Goal: Complete application form

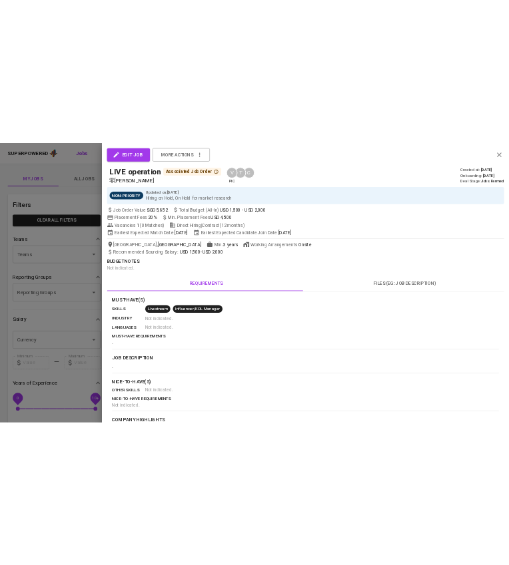
scroll to position [1011, 0]
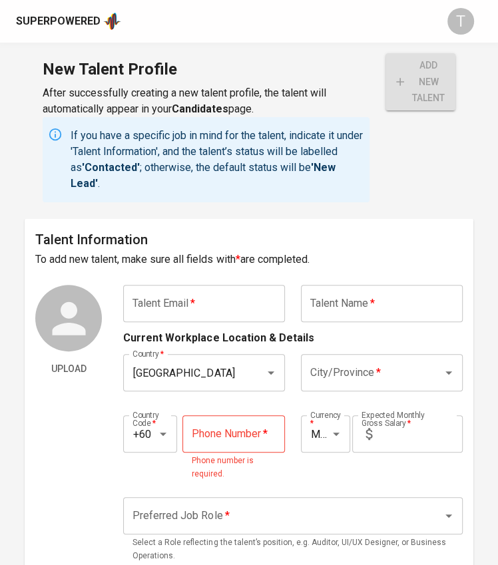
click at [183, 307] on input "text" at bounding box center [204, 303] width 162 height 37
paste input "[EMAIL_ADDRESS][DOMAIN_NAME]"
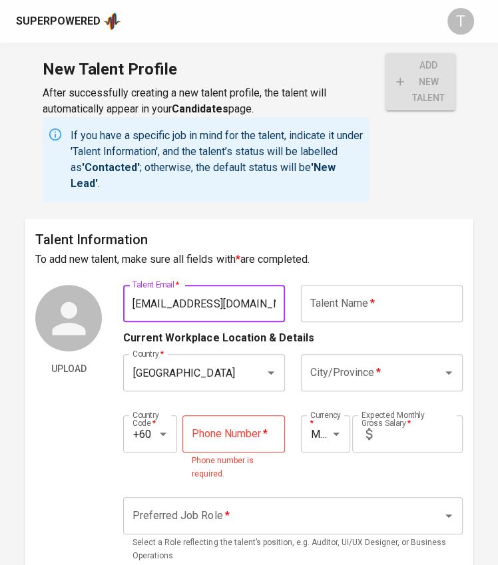
type input "[EMAIL_ADDRESS][DOMAIN_NAME]"
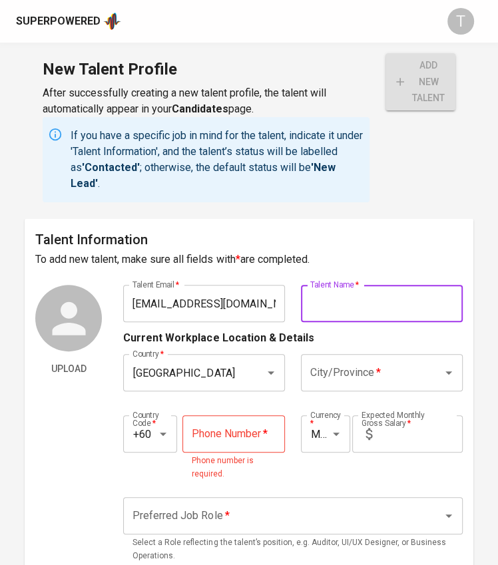
click at [388, 303] on input "text" at bounding box center [382, 303] width 162 height 37
click at [400, 315] on input "text" at bounding box center [382, 303] width 162 height 37
paste input "[PERSON_NAME]"
type input "[PERSON_NAME]"
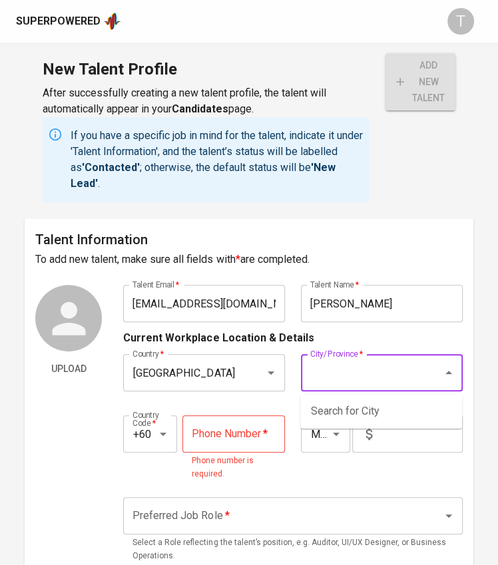
click at [358, 370] on input "City/Province   *" at bounding box center [363, 372] width 113 height 25
click at [360, 407] on li "Sepang" at bounding box center [381, 412] width 162 height 24
type input "Sepang"
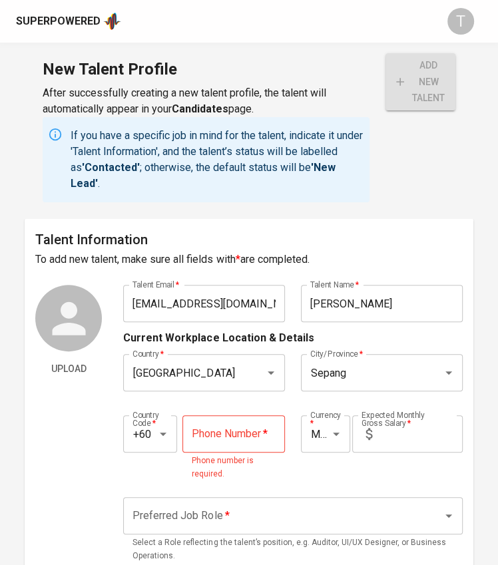
click at [191, 438] on input "tel" at bounding box center [233, 434] width 103 height 37
paste input "[PHONE_NUMBER]"
type input "[PHONE_NUMBER]"
click at [408, 432] on input "text" at bounding box center [420, 434] width 85 height 37
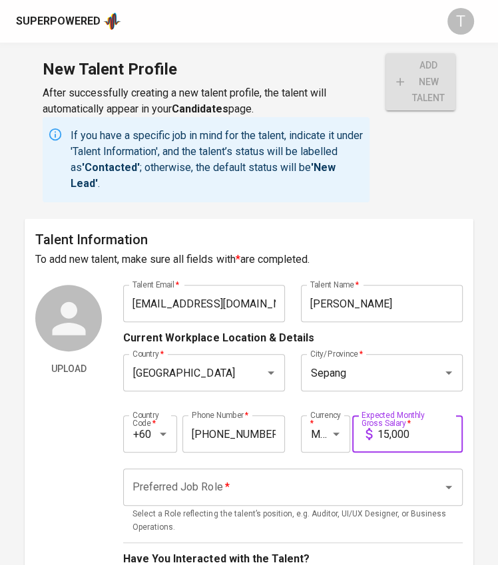
click at [342, 487] on input "Preferred Job Role   *" at bounding box center [274, 487] width 290 height 25
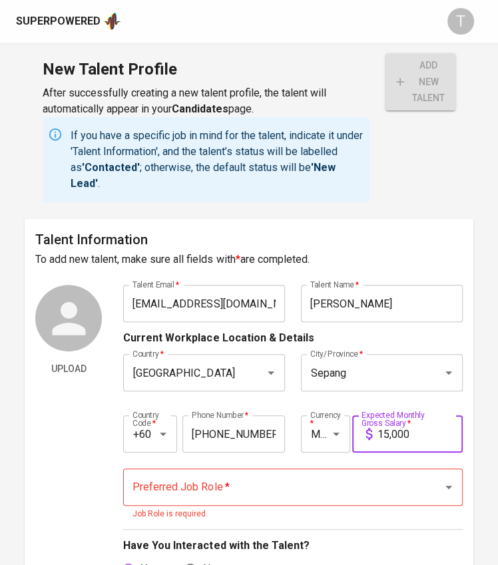
drag, startPoint x: 415, startPoint y: 434, endPoint x: 380, endPoint y: 433, distance: 34.6
click at [380, 433] on input "15,000" at bounding box center [420, 434] width 85 height 37
type input "14,500"
click at [337, 478] on input "Preferred Job Role   *" at bounding box center [274, 487] width 290 height 25
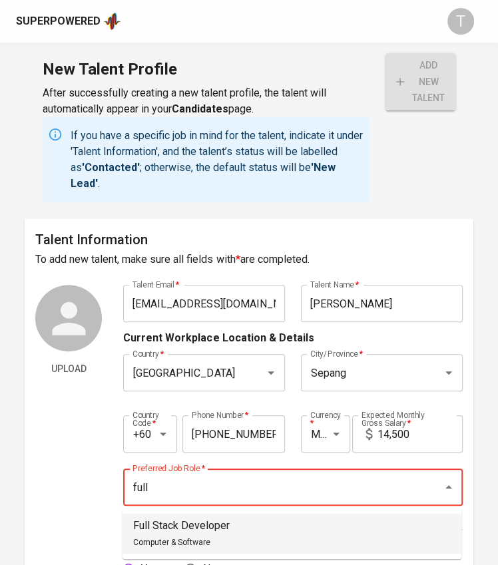
click at [292, 527] on li "Full Stack Developer Computer & Software" at bounding box center [292, 534] width 339 height 40
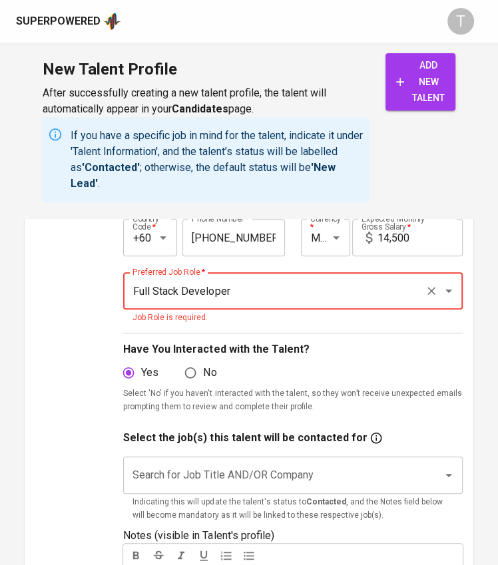
scroll to position [202, 0]
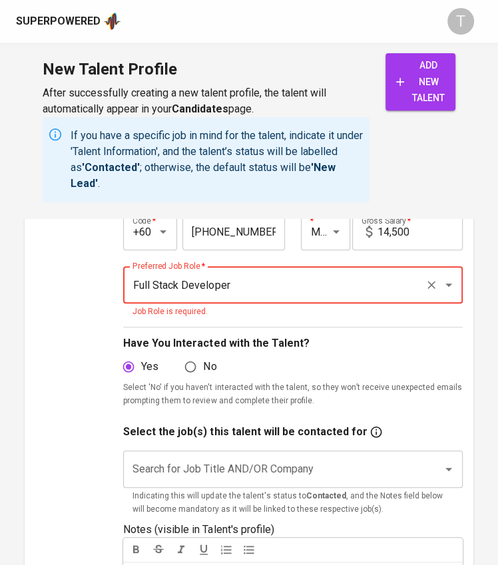
type input "Full Stack Developer"
click at [190, 469] on input "Search for Job Title AND/OR Company" at bounding box center [274, 469] width 290 height 25
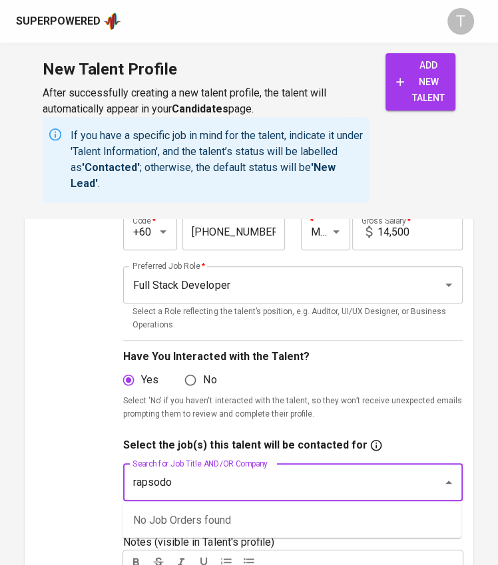
drag, startPoint x: 190, startPoint y: 469, endPoint x: 180, endPoint y: 484, distance: 18.3
click at [180, 484] on input "rapsodo" at bounding box center [274, 482] width 290 height 25
type input "full"
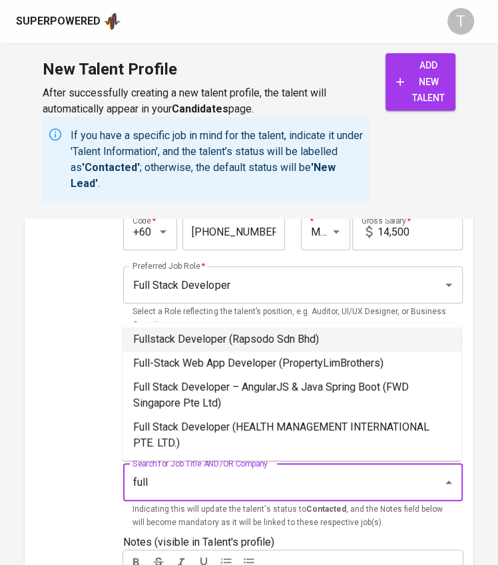
click at [206, 527] on p "Indicating this will update the talent's status to Contacted , and the Notes fi…" at bounding box center [293, 516] width 320 height 27
click at [216, 343] on li "Fullstack Developer (Rapsodo Sdn Bhd)" at bounding box center [292, 340] width 339 height 24
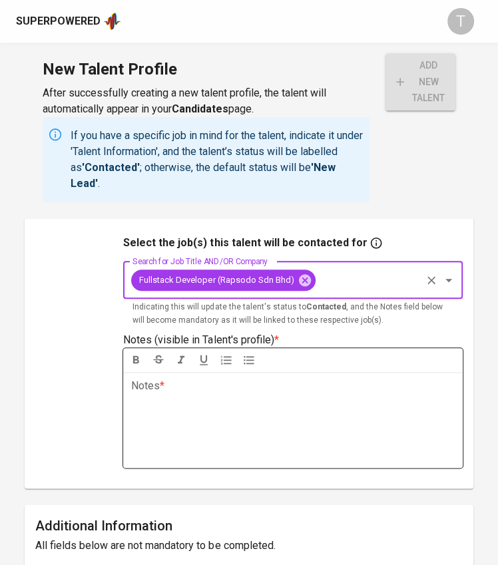
scroll to position [459, 0]
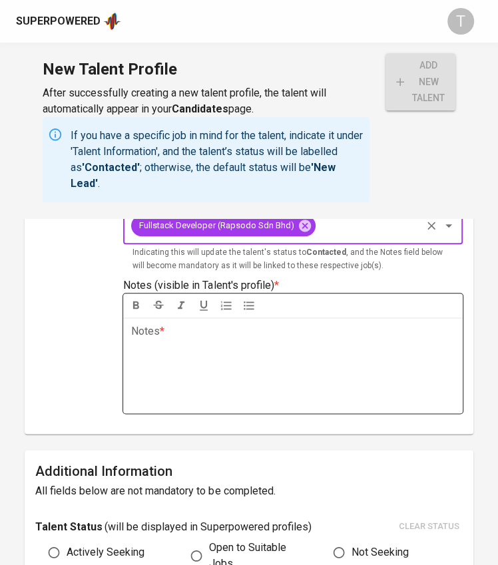
click at [216, 343] on div "Notes * ﻿" at bounding box center [292, 366] width 339 height 96
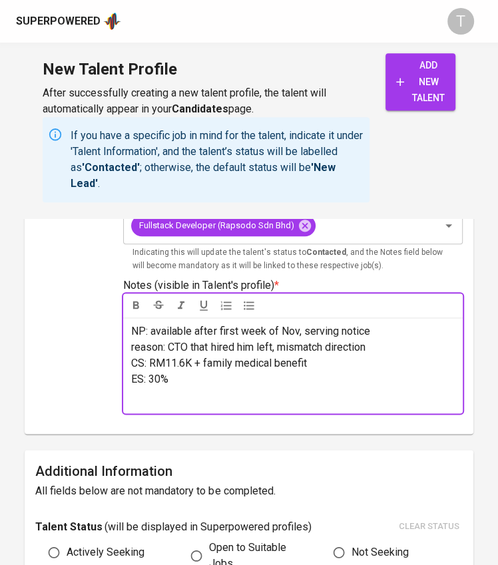
drag, startPoint x: 216, startPoint y: 343, endPoint x: 204, endPoint y: 394, distance: 52.8
click at [204, 394] on div "NP: available after first week of Nov, serving notice reason: CTO that hired hi…" at bounding box center [292, 366] width 339 height 96
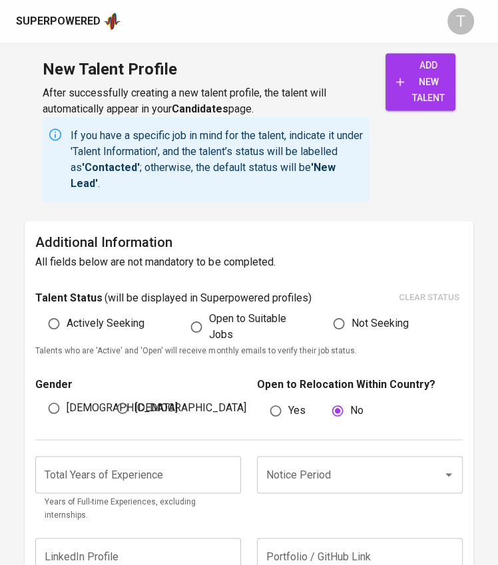
scroll to position [699, 0]
click at [63, 322] on input "Actively Seeking" at bounding box center [53, 324] width 25 height 25
radio input "true"
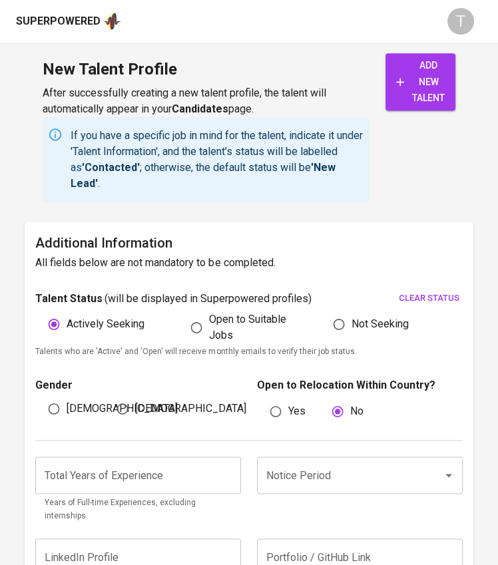
click at [69, 406] on span "[DEMOGRAPHIC_DATA]" at bounding box center [122, 409] width 111 height 16
click at [67, 406] on input "[DEMOGRAPHIC_DATA]" at bounding box center [53, 408] width 25 height 25
radio input "true"
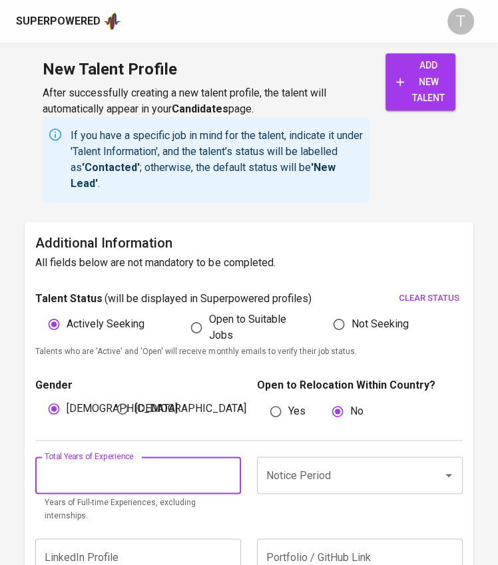
click at [77, 471] on input "number" at bounding box center [138, 475] width 206 height 37
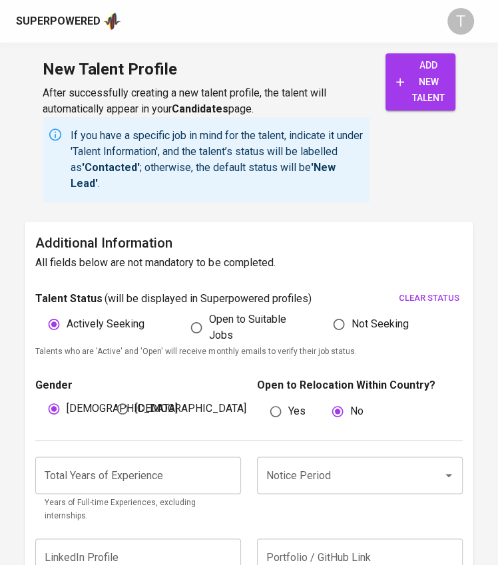
click at [88, 174] on p "If you have a specific job in mind for the talent, indicate it under 'Talent In…" at bounding box center [218, 160] width 294 height 64
